Goal: Task Accomplishment & Management: Complete application form

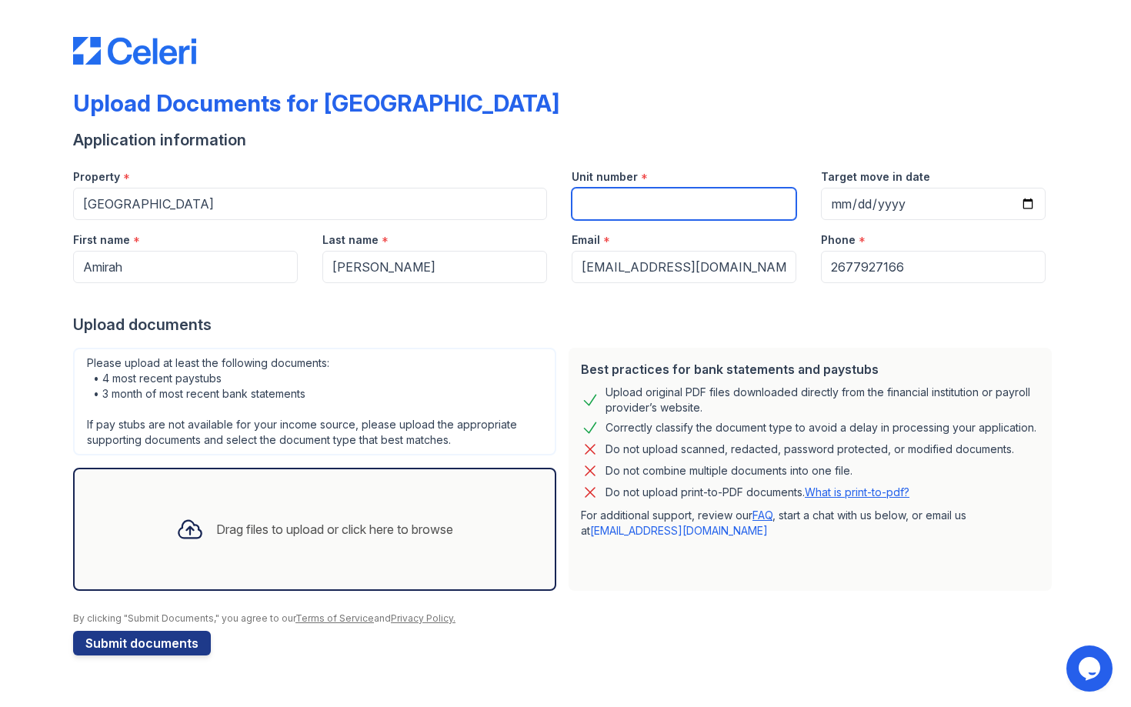
click at [611, 215] on input "Unit number" at bounding box center [684, 204] width 225 height 32
click at [322, 515] on div "Drag files to upload or click here to browse" at bounding box center [315, 529] width 302 height 52
click at [360, 500] on div "Drag files to upload or click here to browse" at bounding box center [314, 529] width 483 height 123
click at [474, 523] on div "Drag files to upload or click here to browse" at bounding box center [314, 529] width 483 height 123
click at [610, 194] on input "Unit number" at bounding box center [684, 204] width 225 height 32
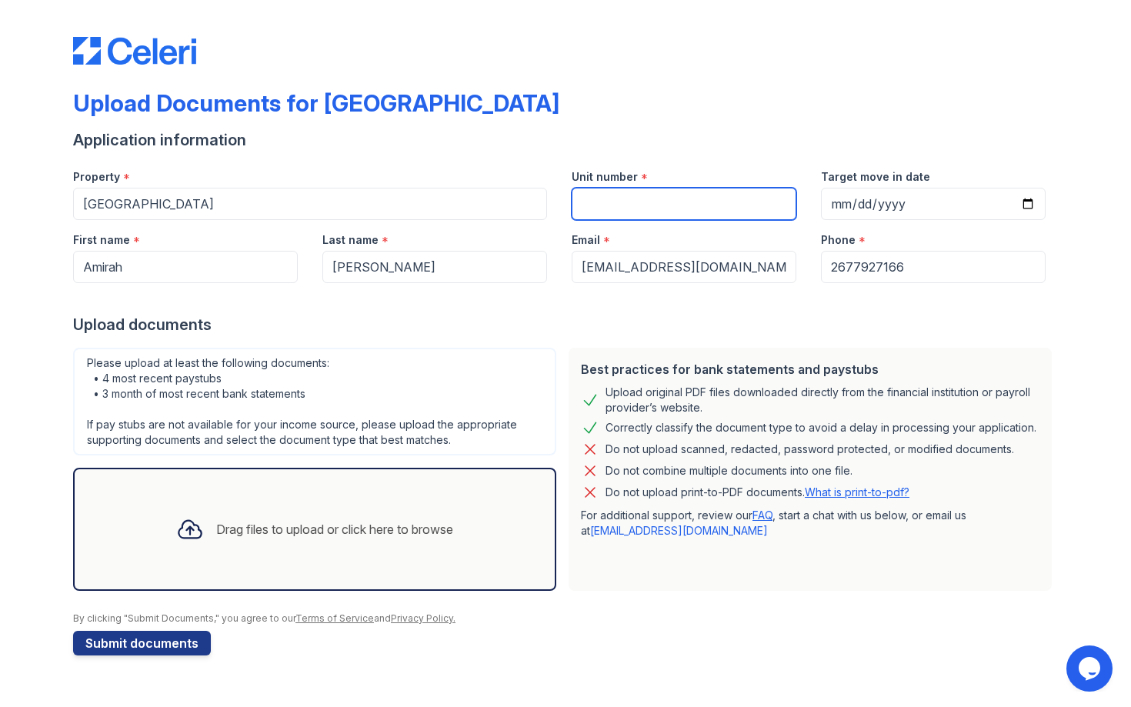
type input "1"
type input "0"
type input "1"
type input "0000"
